Goal: Information Seeking & Learning: Learn about a topic

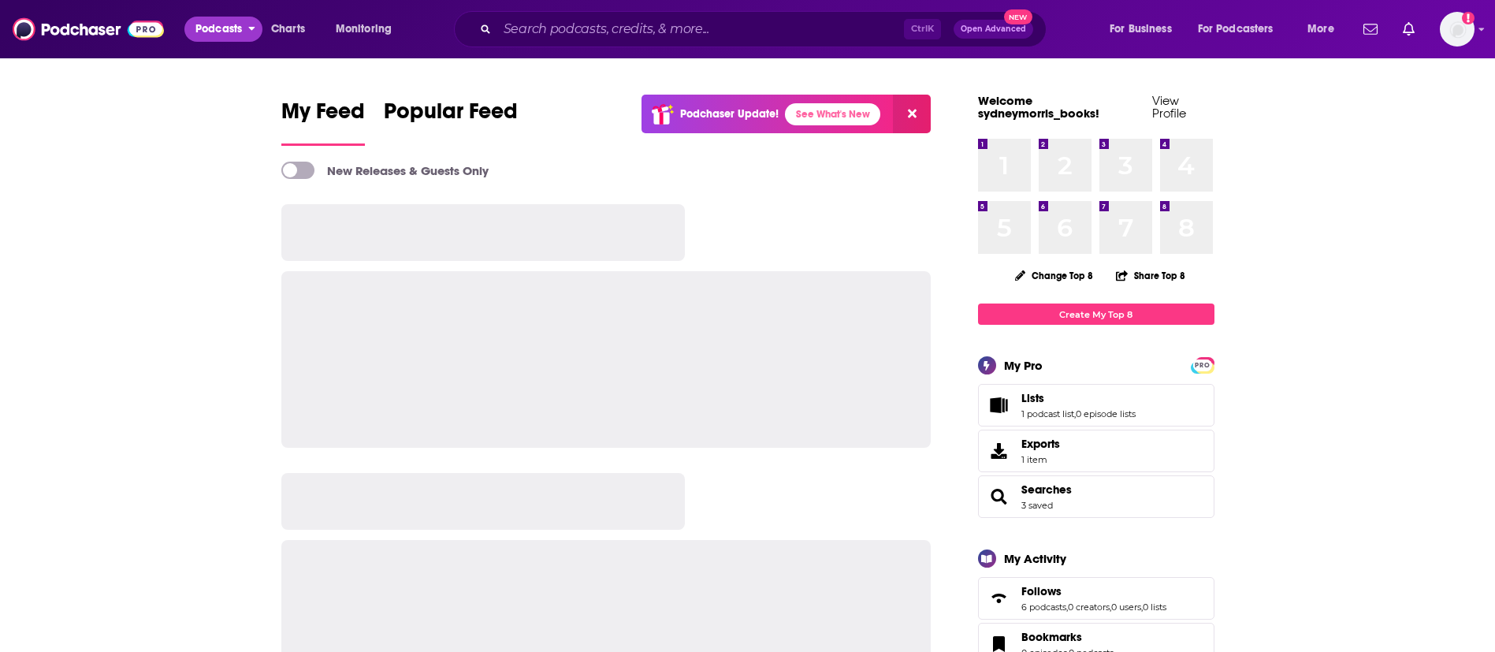
click at [240, 30] on span "Podcasts" at bounding box center [218, 29] width 46 height 22
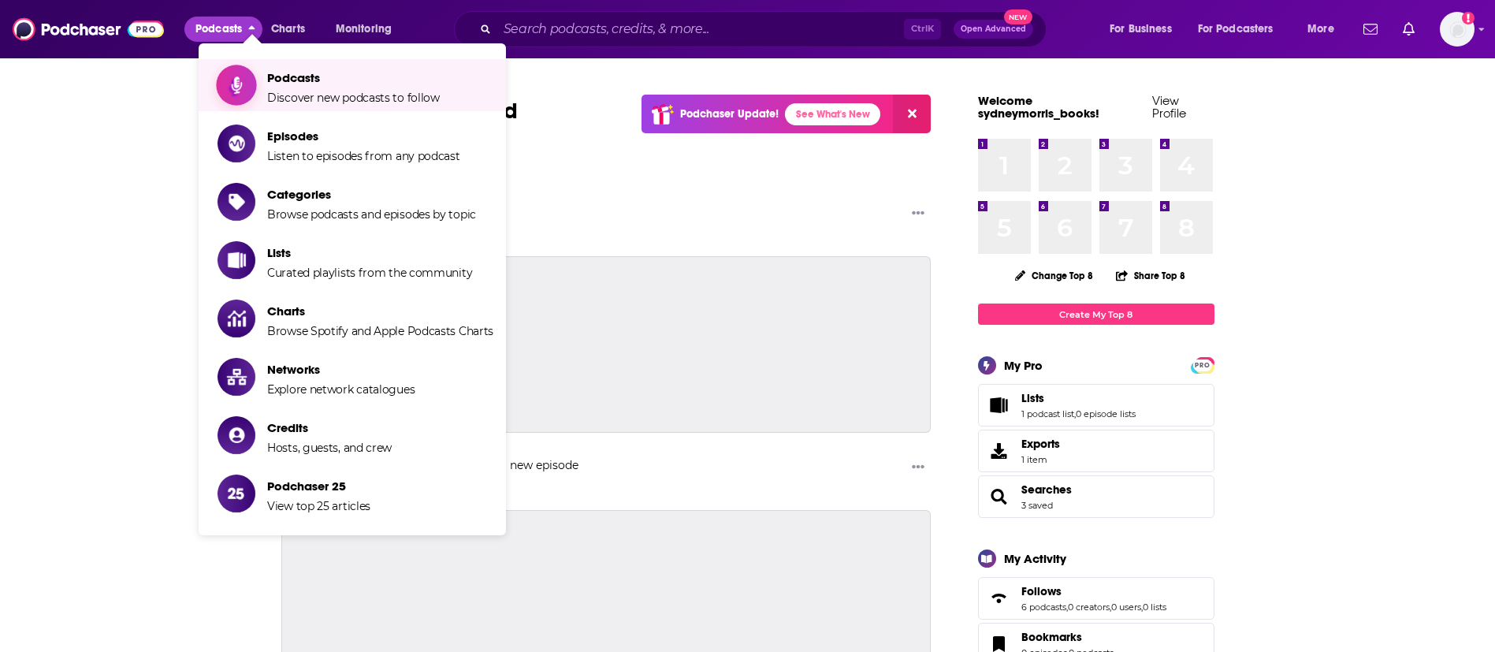
click at [243, 80] on icon "Show item sub-menu" at bounding box center [237, 85] width 20 height 20
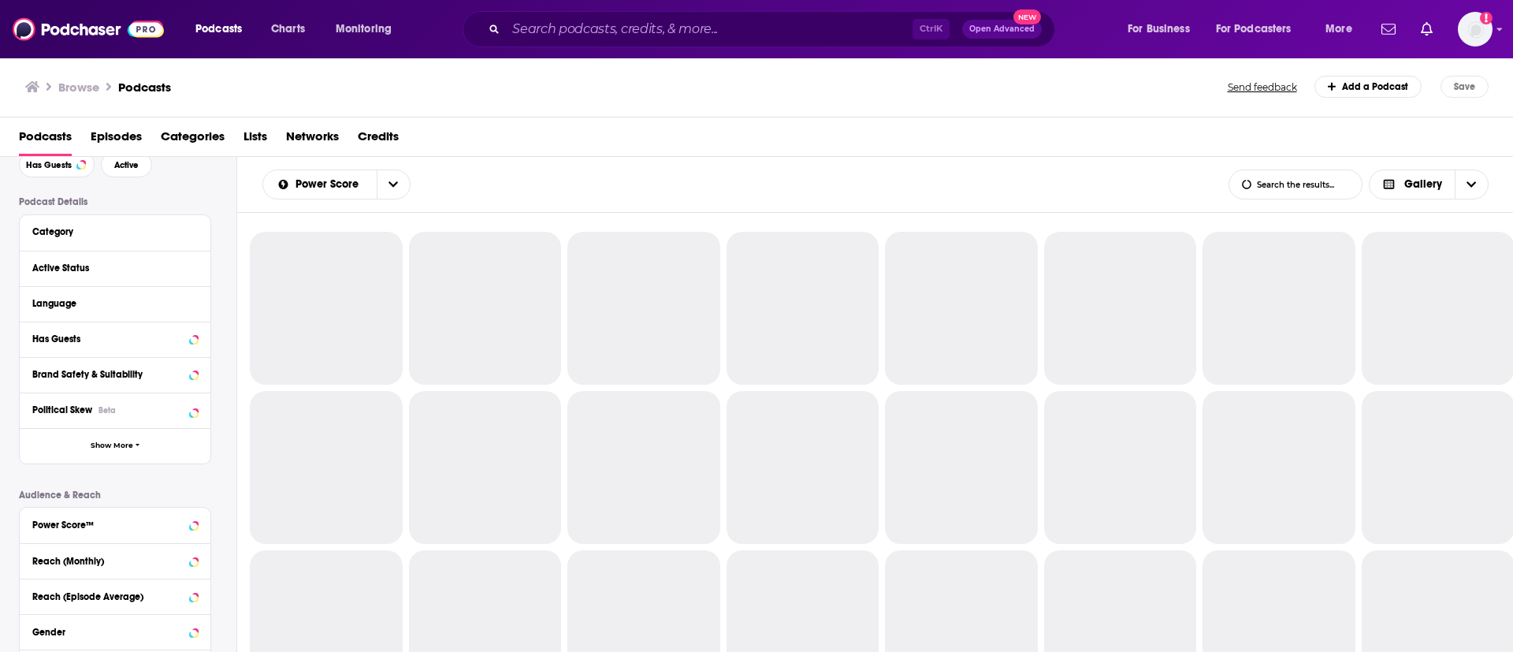
scroll to position [118, 0]
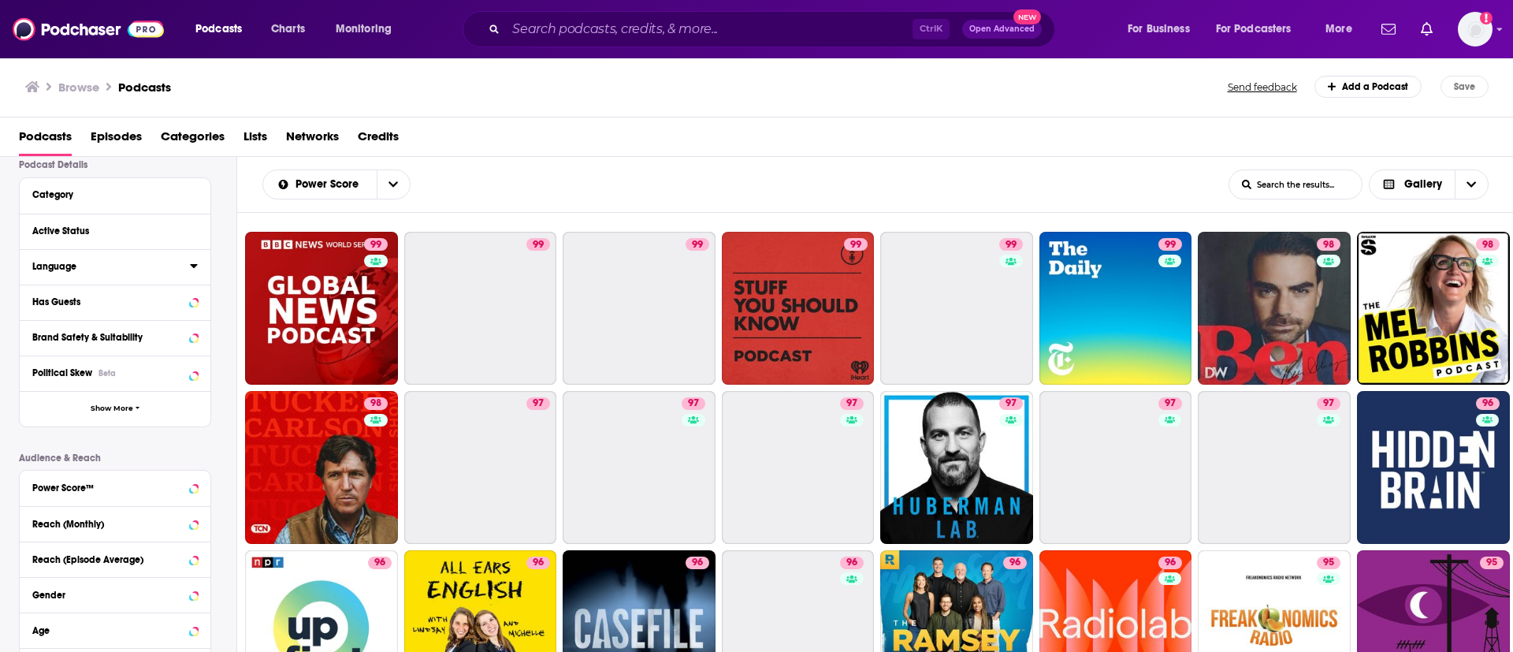
click at [167, 269] on div "Language" at bounding box center [105, 266] width 147 height 11
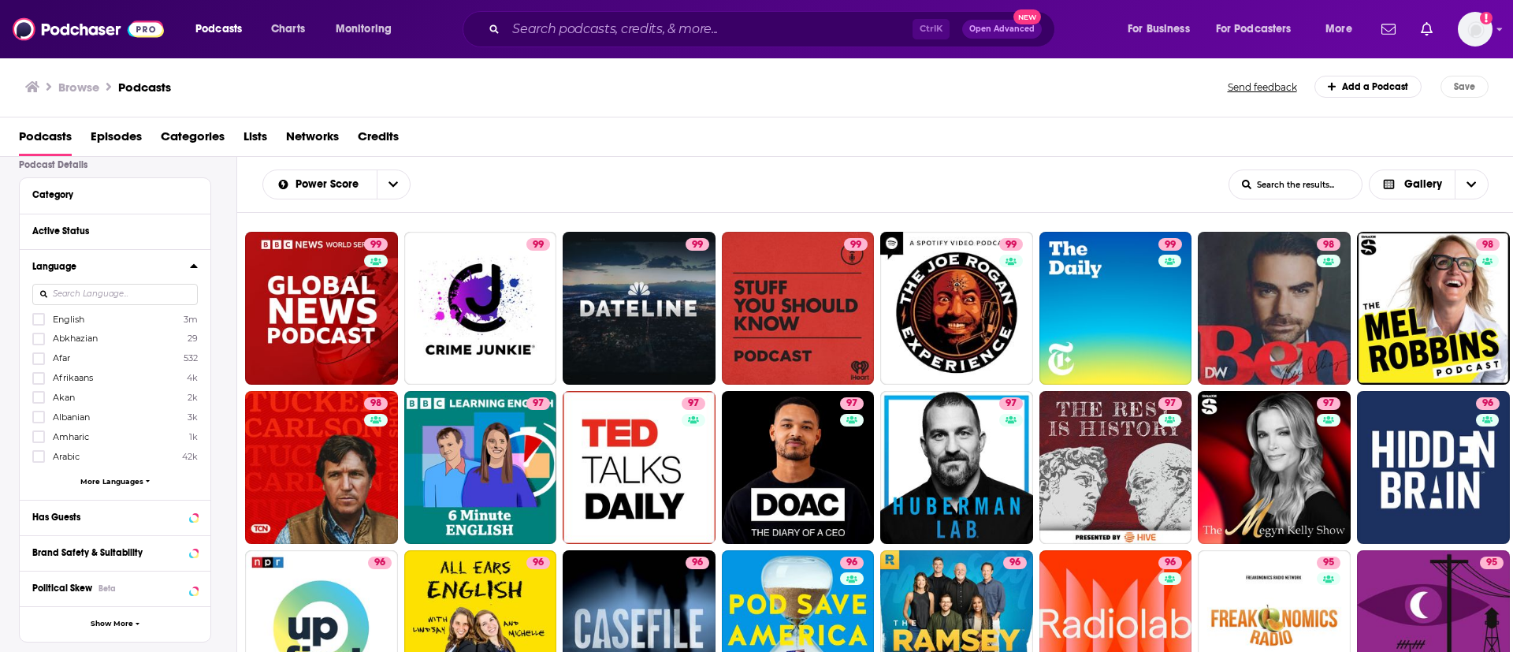
click at [110, 480] on span "More Languages" at bounding box center [111, 481] width 63 height 9
click at [104, 293] on input at bounding box center [114, 294] width 165 height 21
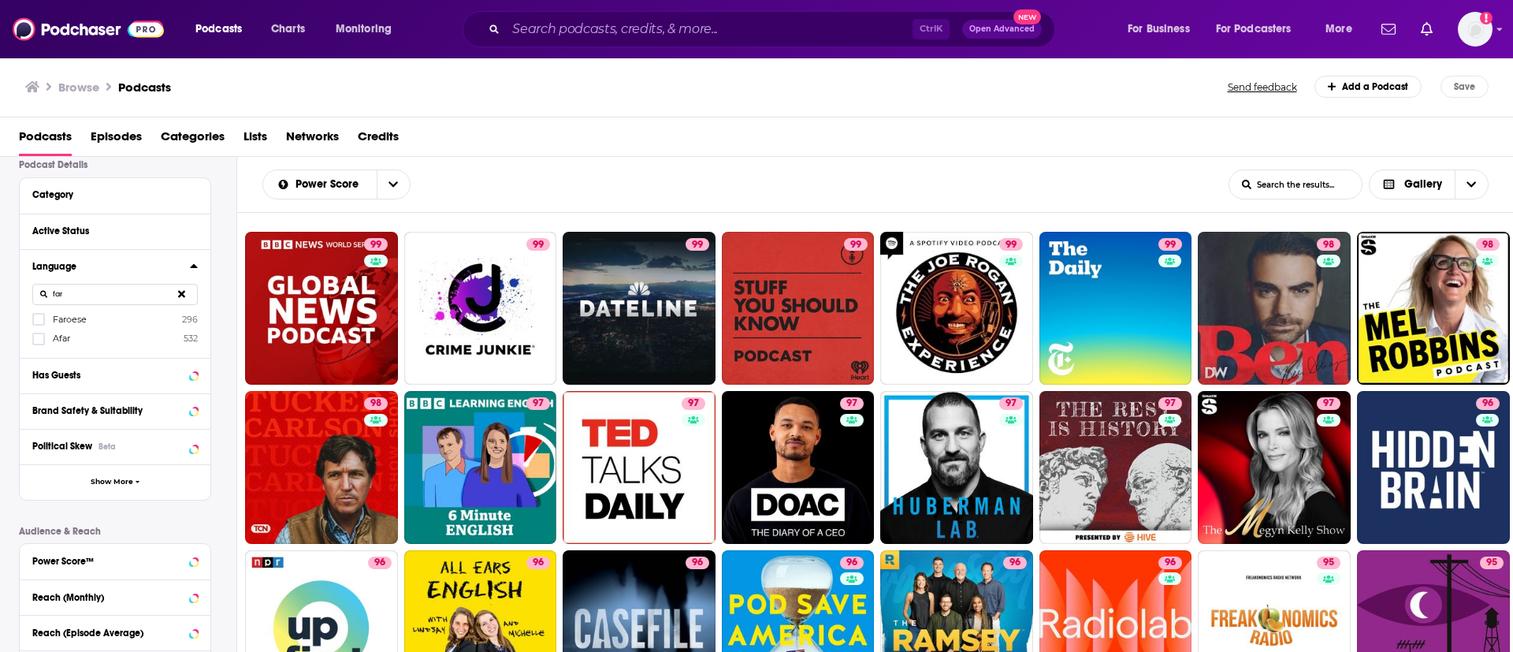
drag, startPoint x: 99, startPoint y: 292, endPoint x: 2, endPoint y: 291, distance: 96.9
click at [2, 291] on div "Filter By Quick Filters Has Guests Active Podcast Details Category Active Statu…" at bounding box center [118, 438] width 236 height 760
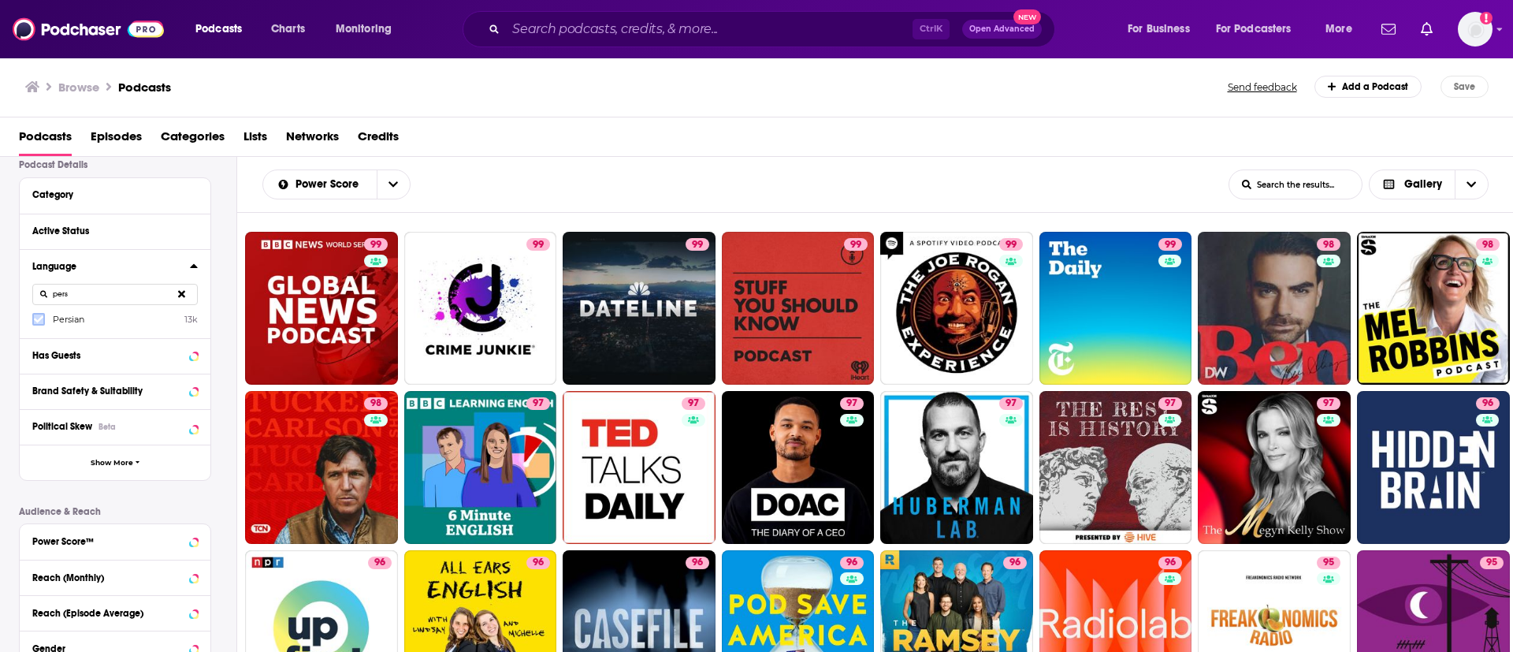
type input "pers"
click at [34, 314] on icon at bounding box center [38, 318] width 9 height 9
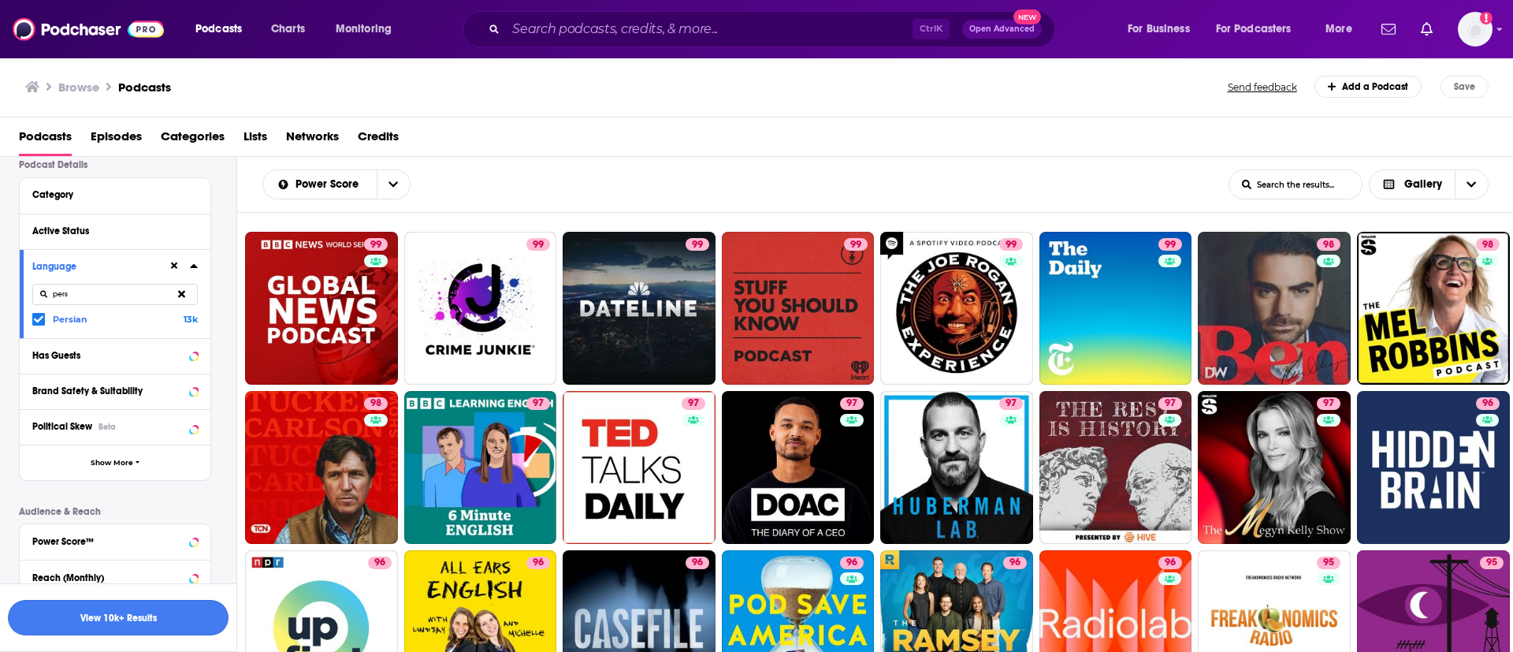
click at [139, 614] on button "View 10k+ Results" at bounding box center [118, 617] width 221 height 35
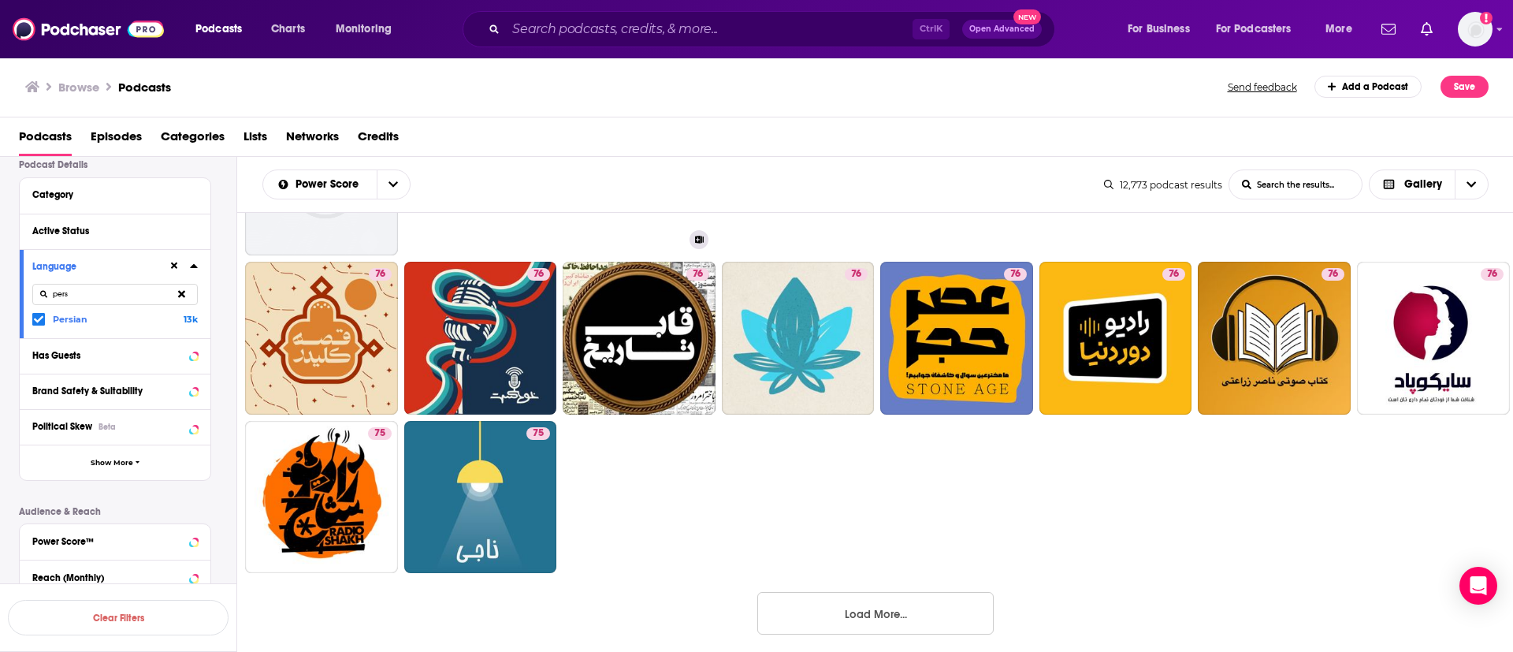
scroll to position [770, 0]
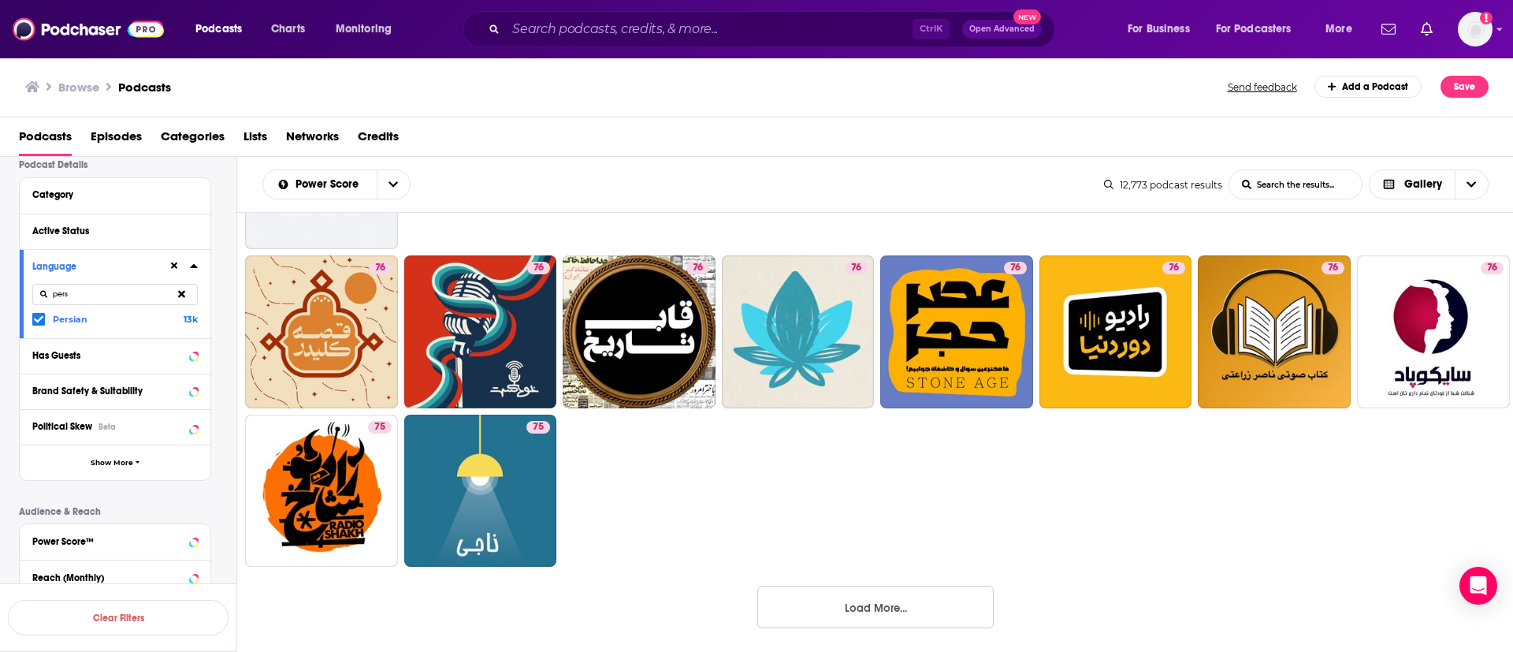
click at [878, 610] on button "Load More..." at bounding box center [875, 606] width 236 height 43
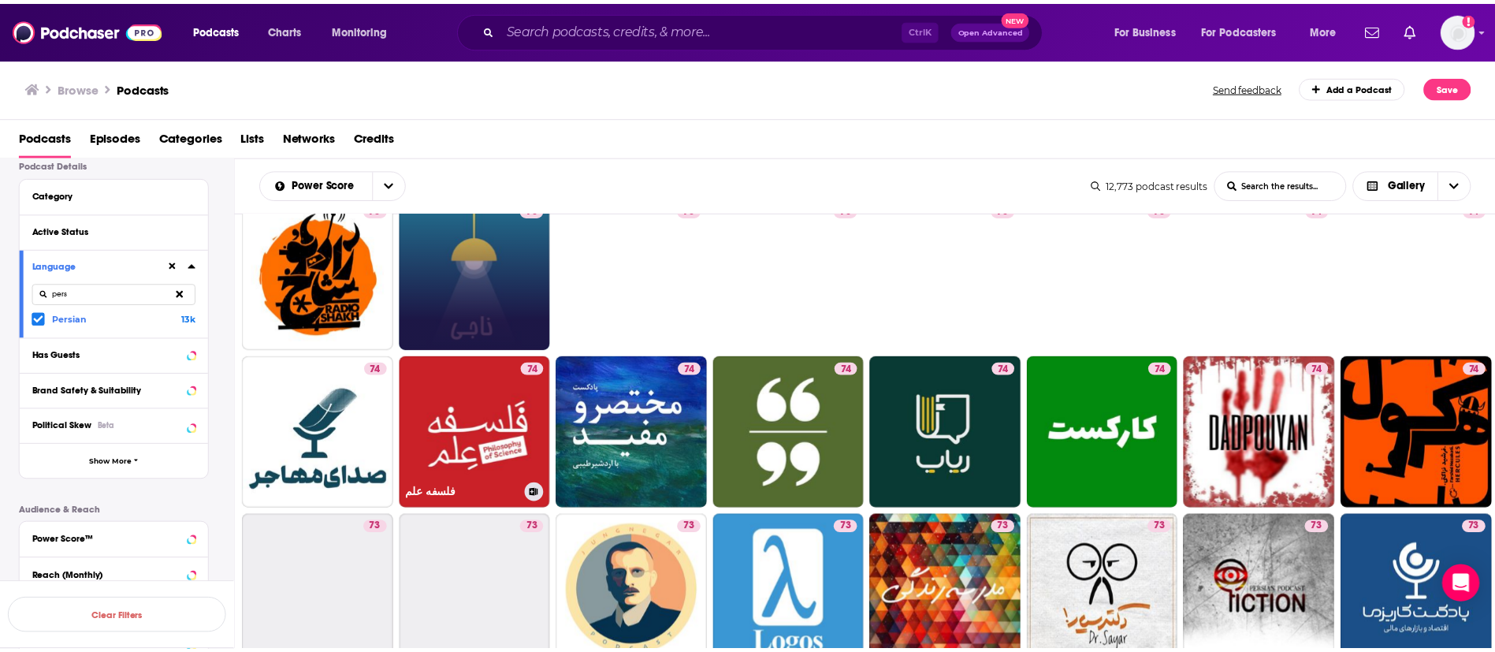
scroll to position [1007, 0]
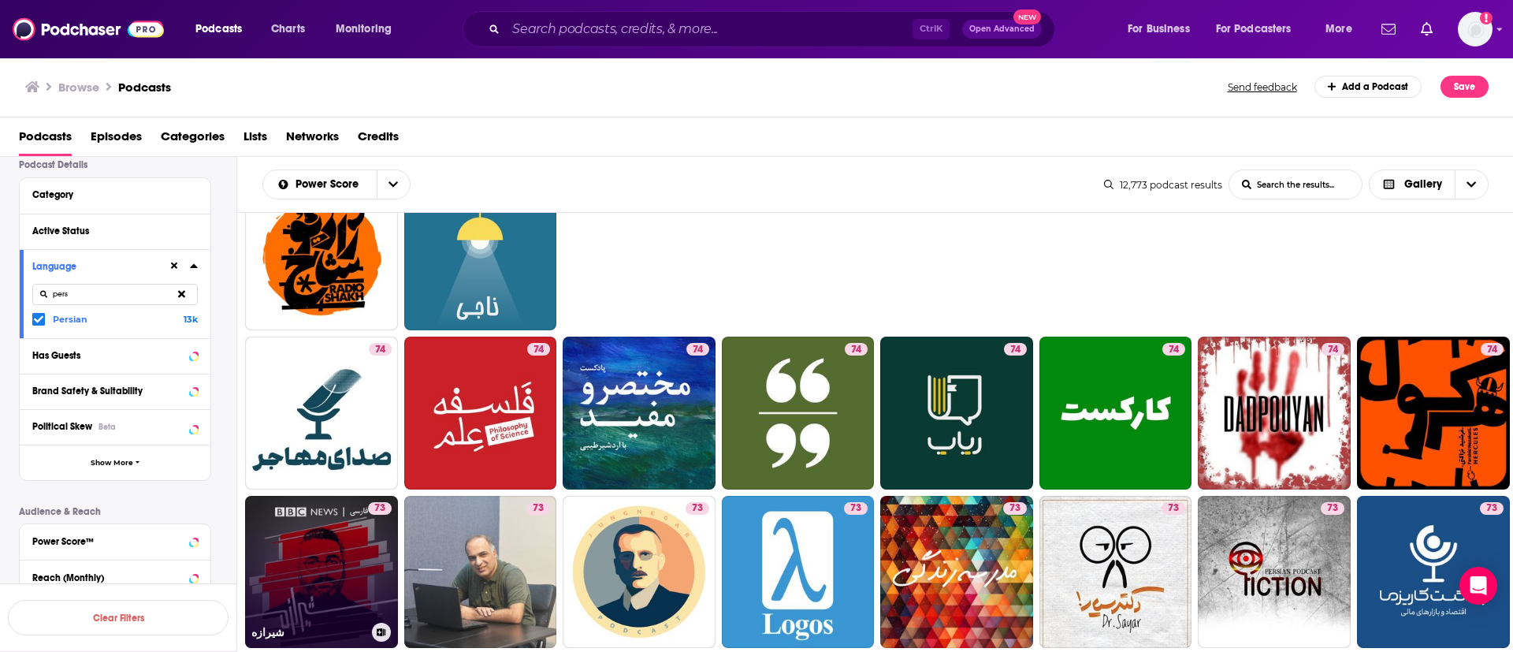
click at [362, 539] on link "73 [GEOGRAPHIC_DATA]" at bounding box center [321, 572] width 153 height 153
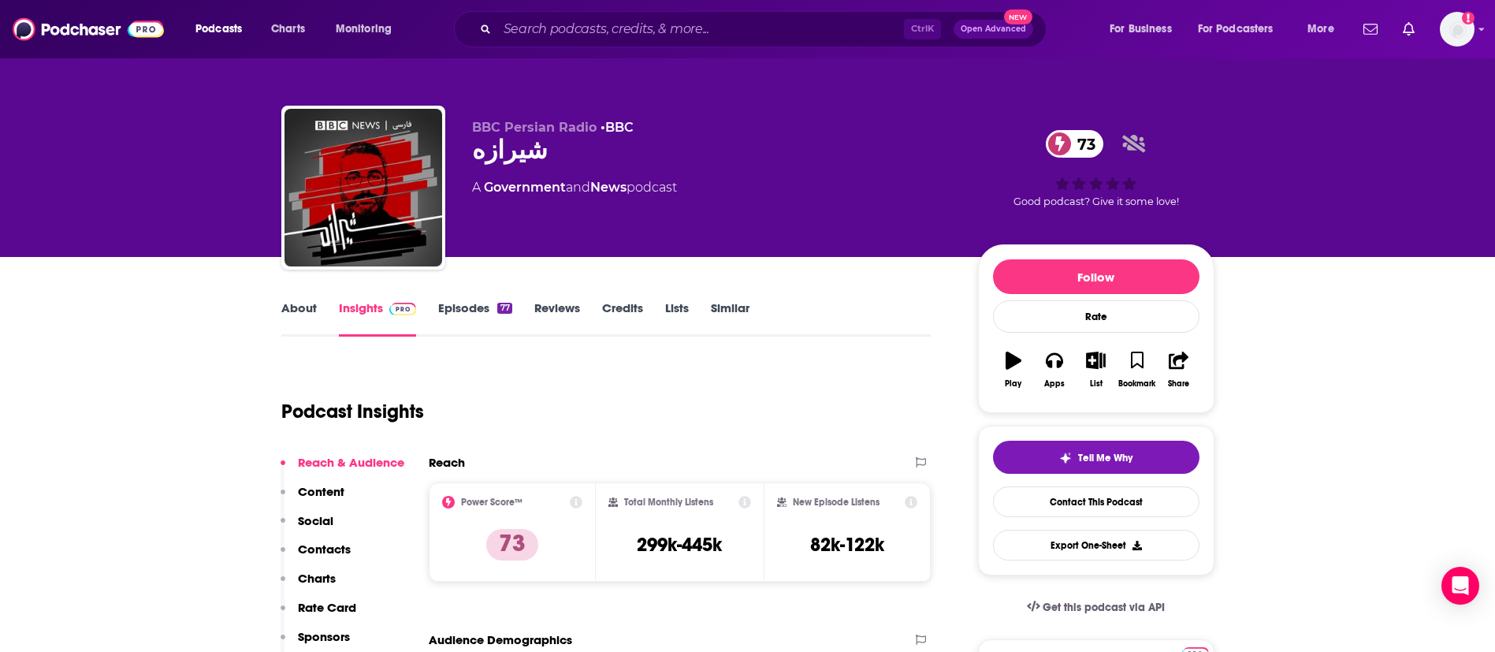
click at [302, 307] on link "About" at bounding box center [298, 318] width 35 height 36
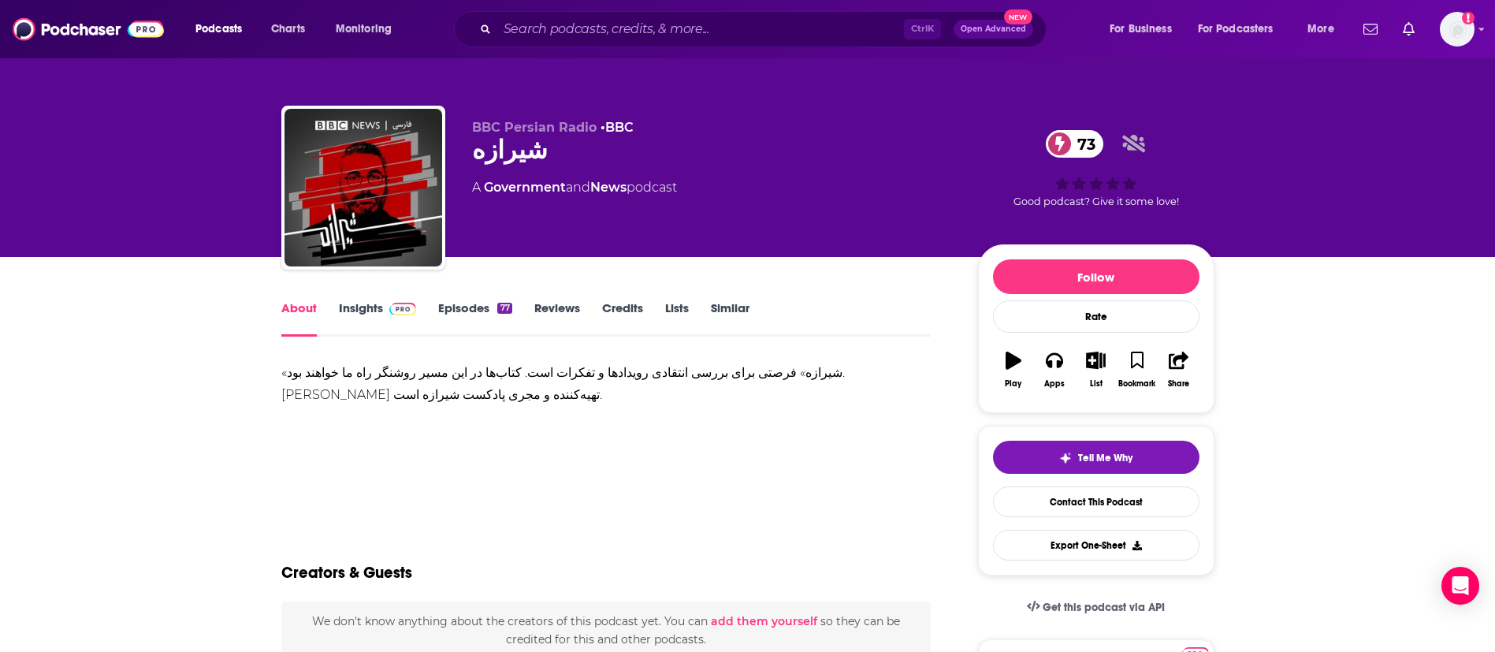
click at [347, 307] on link "Insights" at bounding box center [378, 318] width 78 height 36
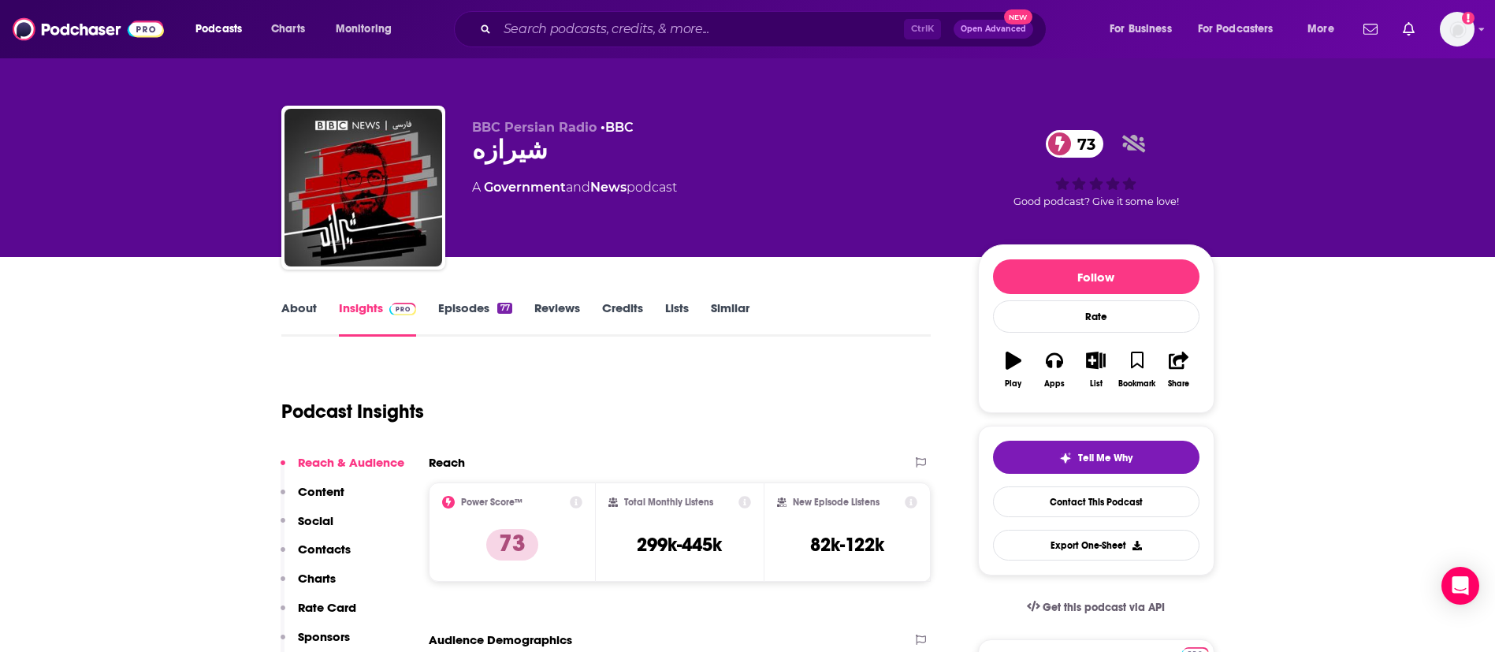
click at [299, 305] on link "About" at bounding box center [298, 318] width 35 height 36
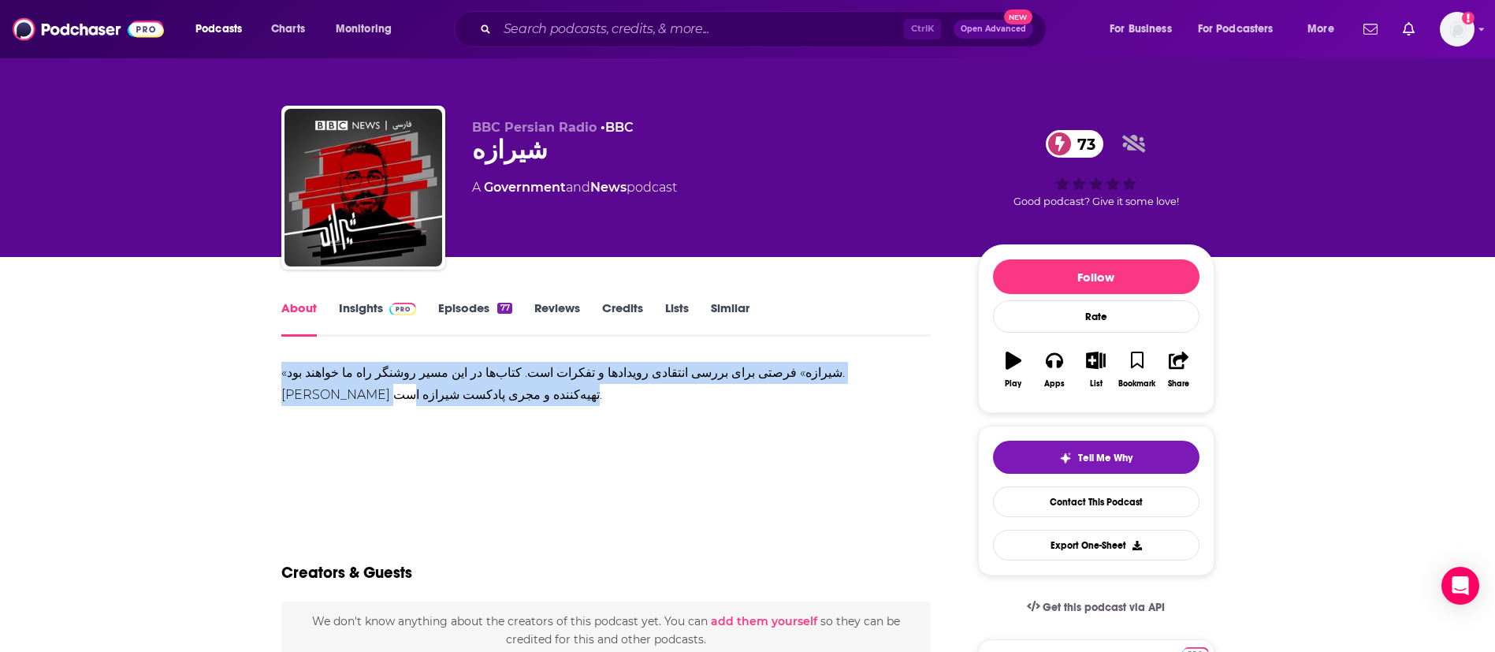
drag, startPoint x: 547, startPoint y: 396, endPoint x: 280, endPoint y: 372, distance: 267.4
click at [281, 372] on div "«شیرازه» فرصتی برای بررسی انتقادی رویدادها و تفکرات است. کتاب‌ها در این مسیر رو…" at bounding box center [606, 384] width 650 height 44
copy div "«شیرازه» فرصتی برای بررسی انتقادی رویدادها و تفکرات است. کتاب‌ها در این مسیر رو…"
click at [364, 310] on link "Insights" at bounding box center [378, 318] width 78 height 36
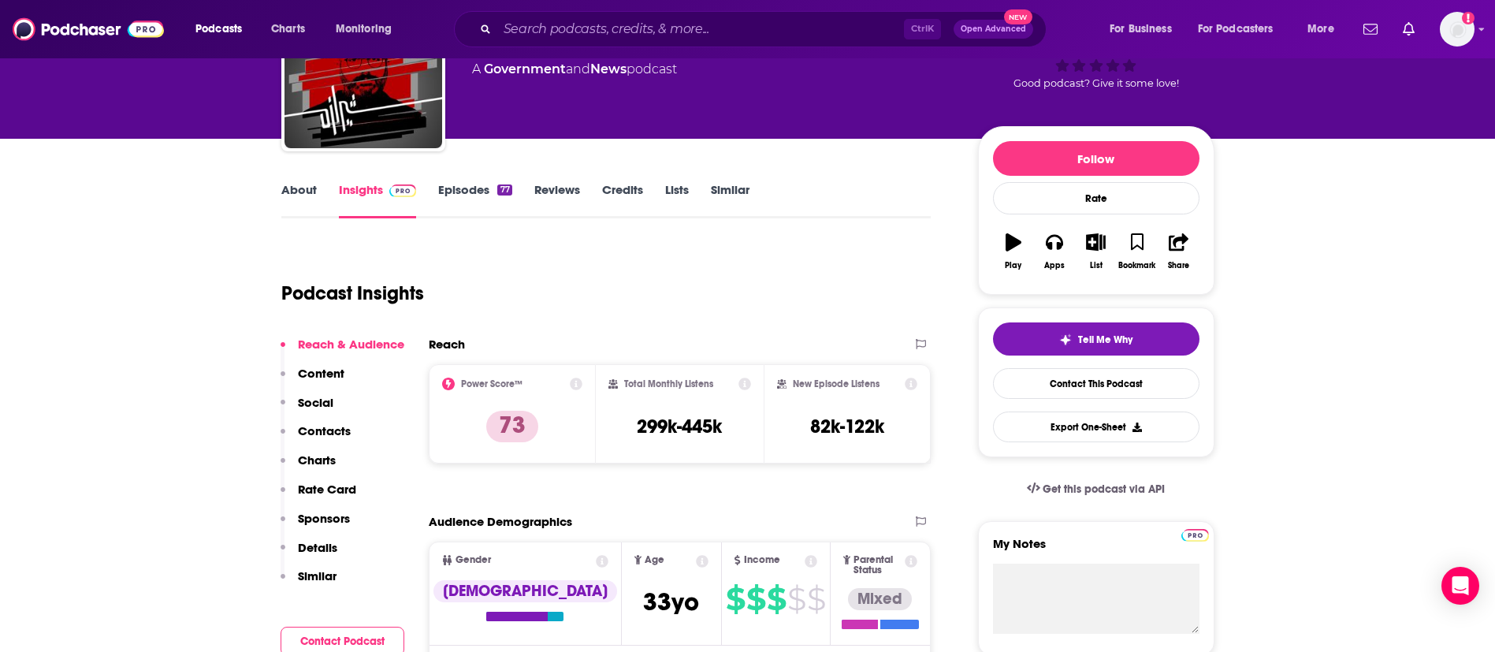
scroll to position [236, 0]
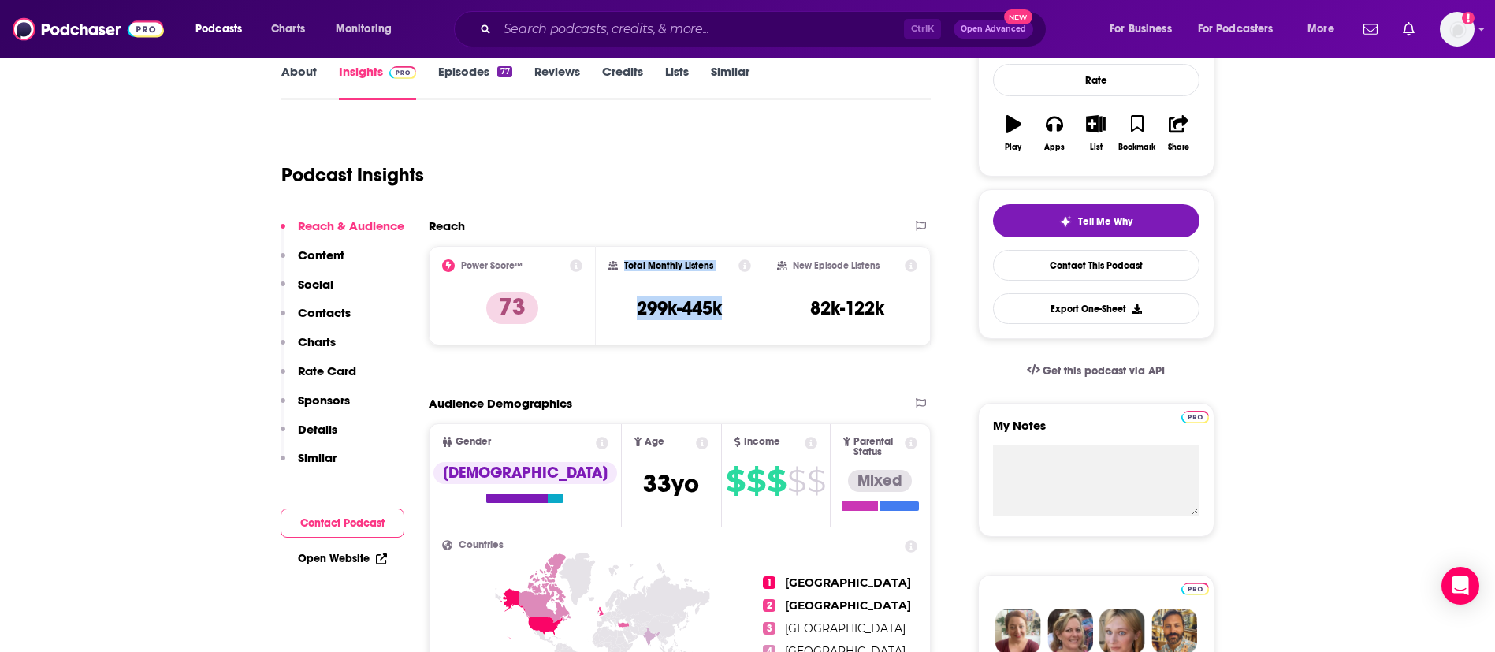
drag, startPoint x: 732, startPoint y: 303, endPoint x: 625, endPoint y: 265, distance: 113.6
click at [625, 265] on div "Total Monthly Listens 299k-445k" at bounding box center [679, 295] width 143 height 72
drag, startPoint x: 895, startPoint y: 307, endPoint x: 623, endPoint y: 269, distance: 274.5
click at [623, 269] on div "Power Score™ 73 Total Monthly Listens 299k-445k New Episode Listens 82k-122k" at bounding box center [680, 295] width 503 height 99
copy div "Total Monthly Listens 299k-445k New Episode Listens 82k-122k"
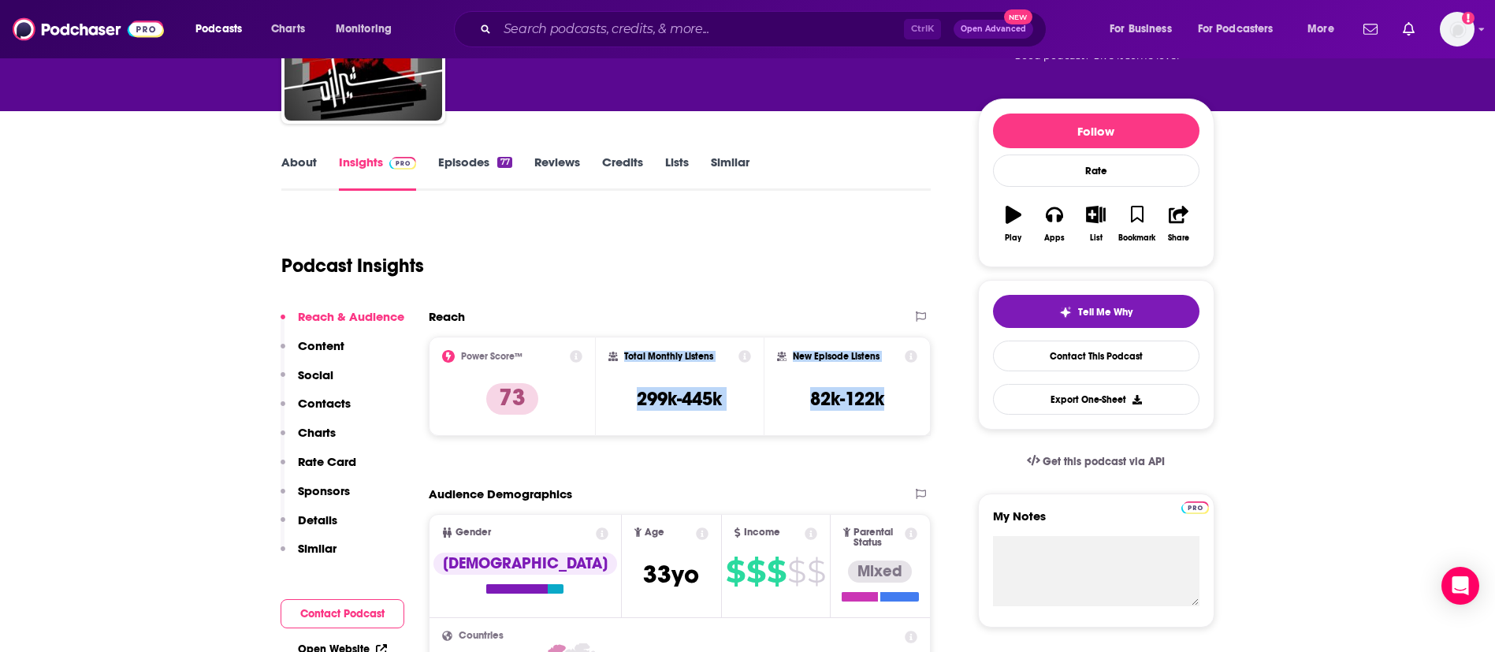
scroll to position [42, 0]
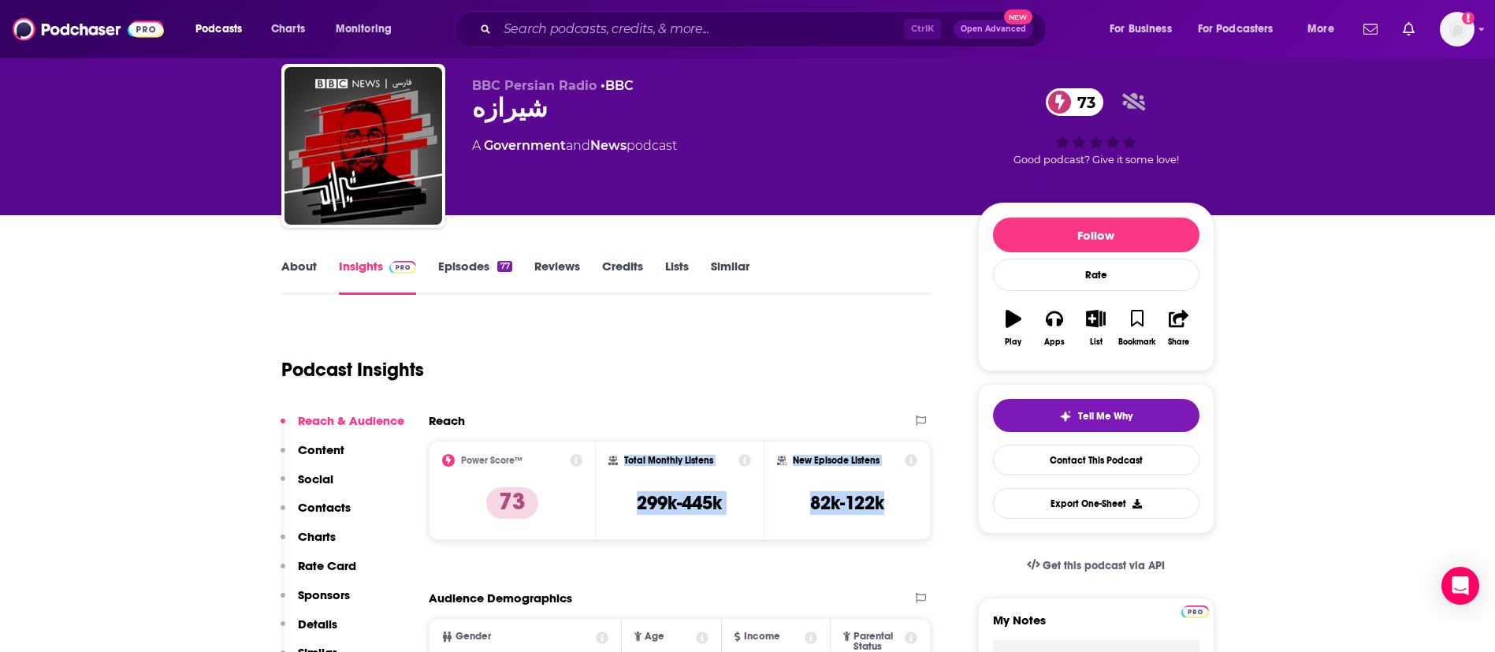
click at [476, 264] on link "Episodes 77" at bounding box center [474, 276] width 73 height 36
